Goal: Communication & Community: Ask a question

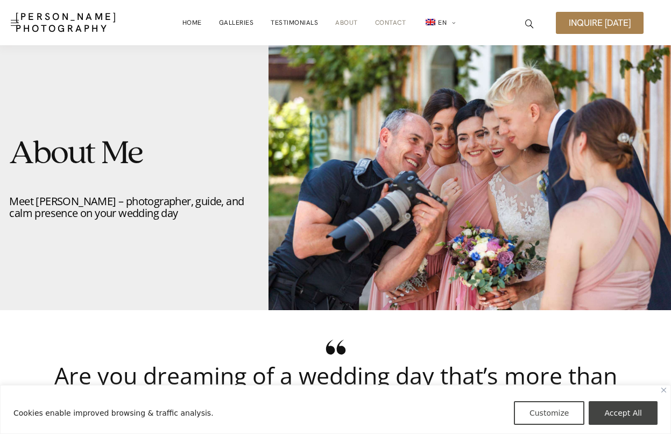
click at [391, 21] on link "Contact" at bounding box center [390, 23] width 31 height 22
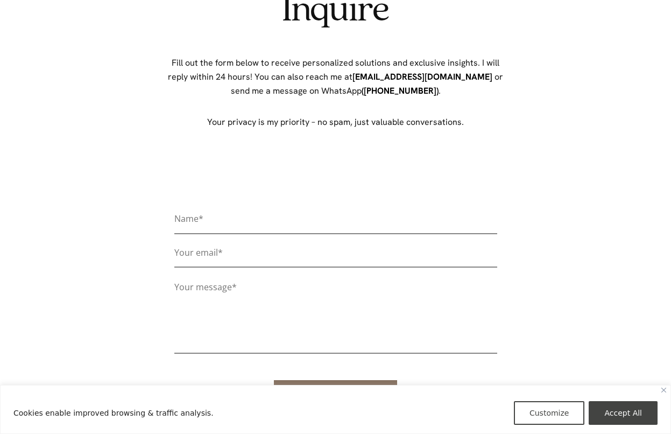
scroll to position [108, 0]
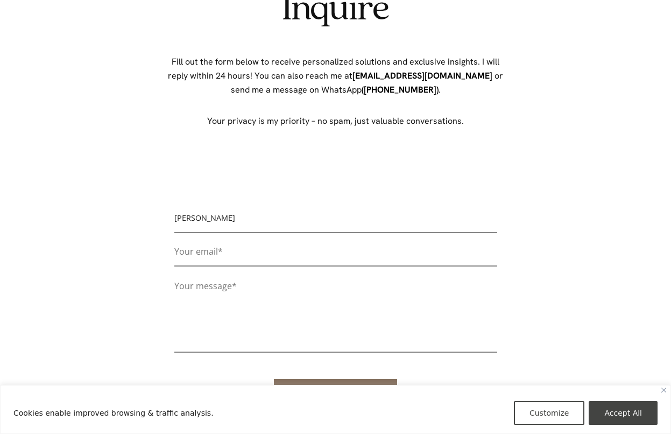
type input "Fred Mertz"
type input "fredmertz@sbcglobal.net"
click at [208, 300] on textarea "Contact form" at bounding box center [335, 314] width 323 height 75
click at [206, 274] on form "Name* Fred Mertz Your email* fredmertz@sbcglobal.net Your message* Send message" at bounding box center [335, 310] width 323 height 201
click at [208, 271] on form "Name* Fred Mertz Your email* fredmertz@sbcglobal.net Your message* Send message" at bounding box center [335, 310] width 323 height 201
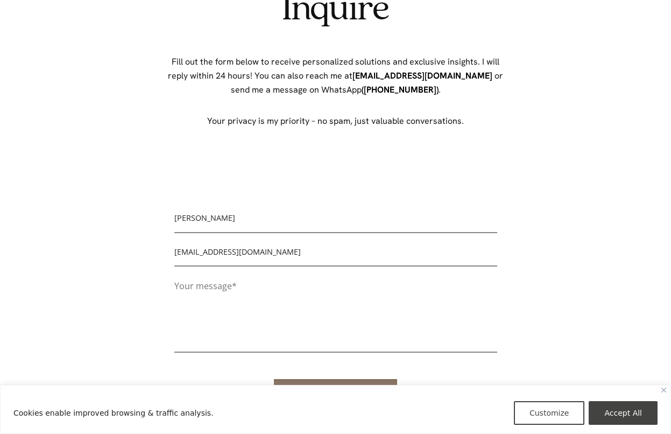
click at [198, 287] on textarea "Contact form" at bounding box center [335, 314] width 323 height 75
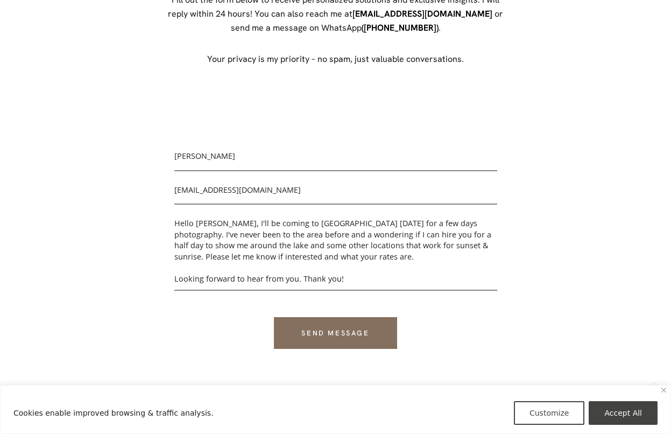
scroll to position [172, 0]
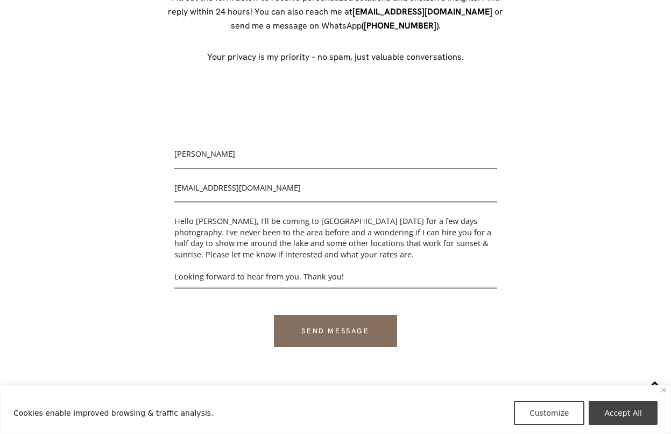
click at [305, 232] on textarea "Hello Damian, I'll be coming to Lake Bled October 7 for a few days photography.…" at bounding box center [335, 250] width 323 height 75
click at [230, 245] on textarea "Hello Damian, I'll be coming to Lake Bled October 7 for a few days photography.…" at bounding box center [335, 250] width 323 height 75
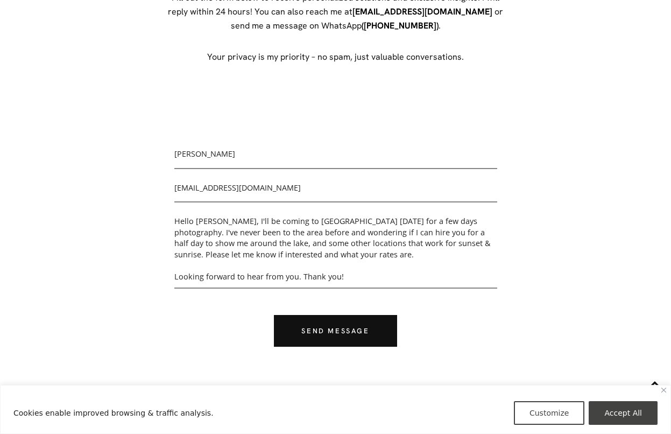
type textarea "Hello Damian, I'll be coming to Lake Bled October 7 for a few days photography.…"
click at [329, 331] on input "Send message" at bounding box center [335, 331] width 123 height 32
